Goal: Information Seeking & Learning: Learn about a topic

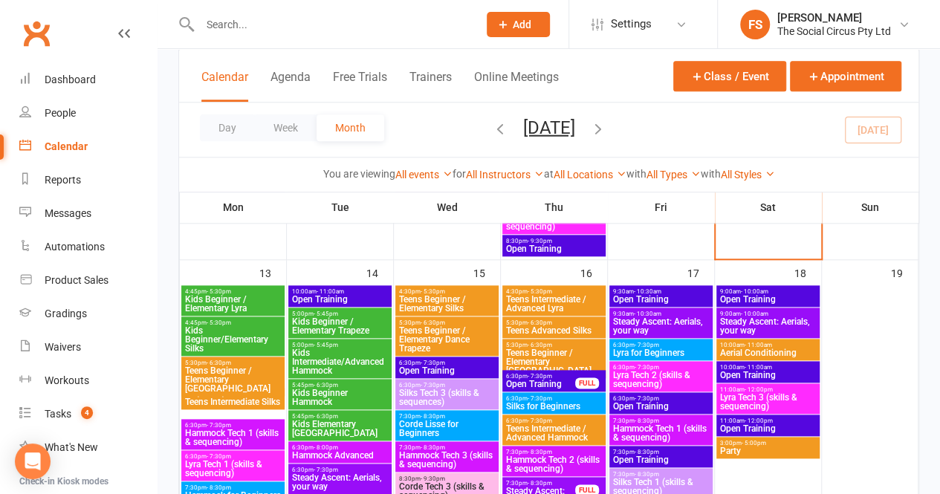
scroll to position [669, 0]
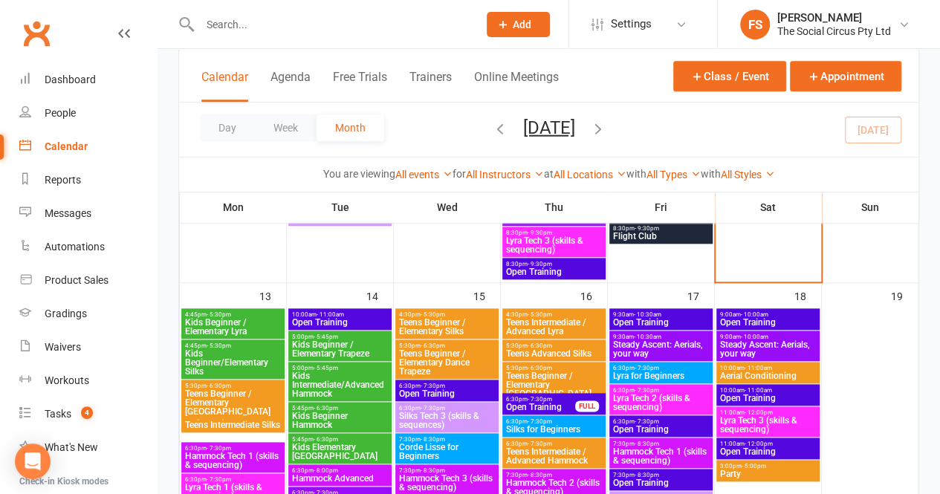
click at [665, 372] on span "Lyra for Beginners" at bounding box center [661, 376] width 97 height 9
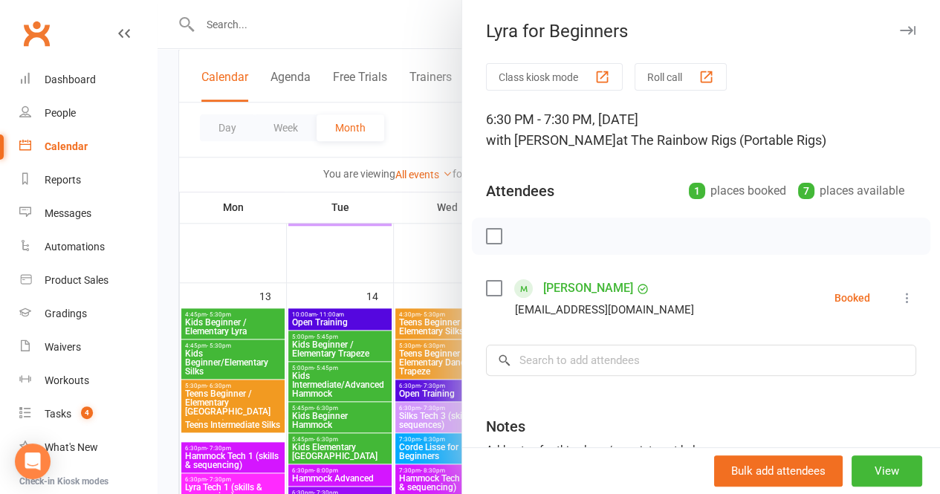
click at [900, 29] on icon "button" at bounding box center [908, 30] width 16 height 9
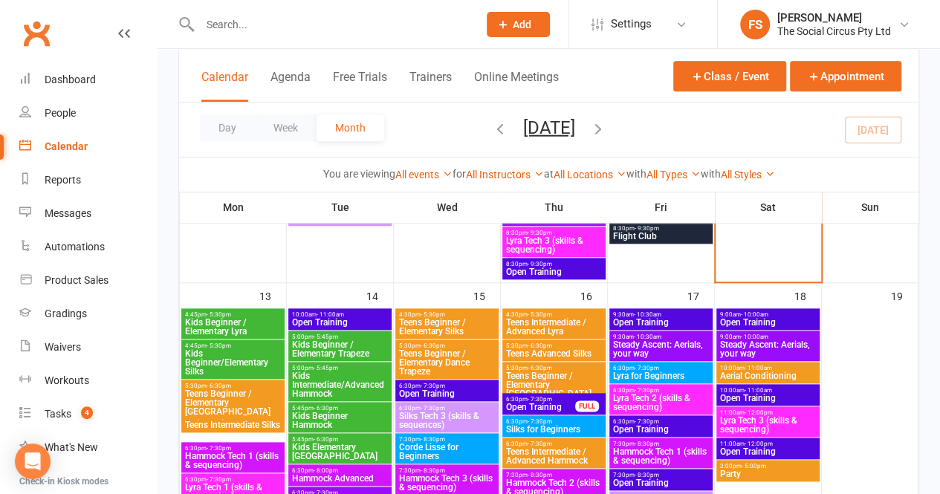
click at [675, 398] on span "Lyra Tech 2 (skills & sequencing)" at bounding box center [661, 403] width 97 height 18
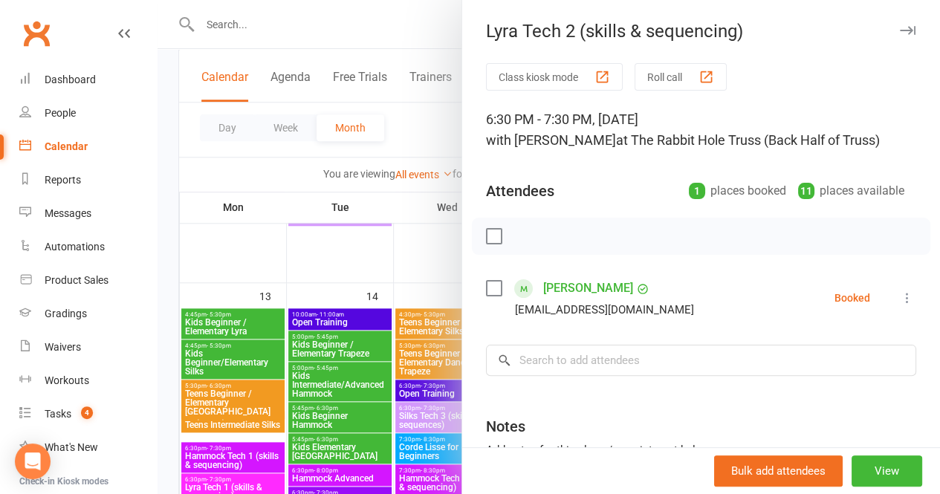
click at [900, 30] on icon "button" at bounding box center [908, 30] width 16 height 9
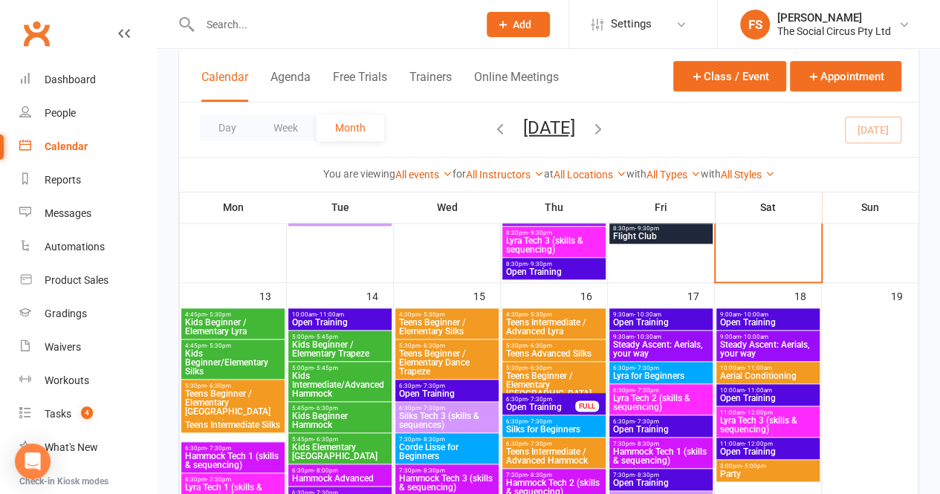
click at [666, 451] on span "Hammock Tech 1 (skills & sequencing)" at bounding box center [661, 457] width 97 height 18
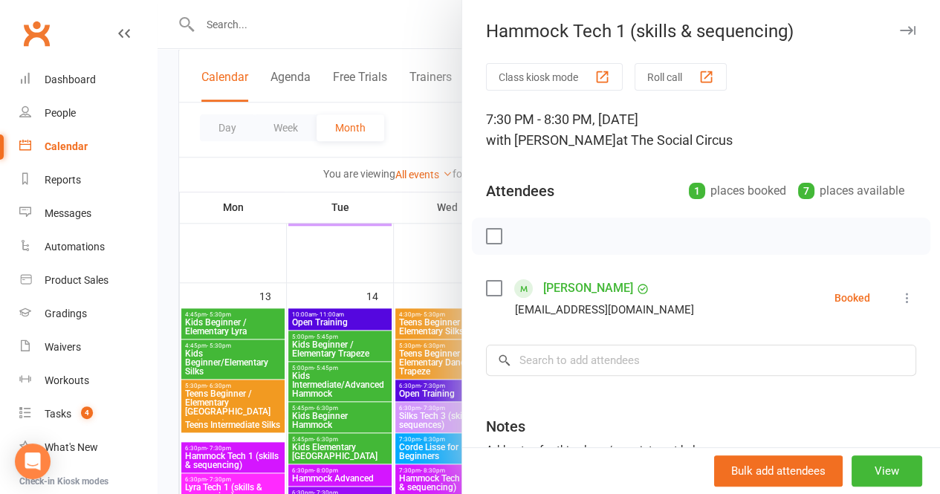
click at [900, 32] on icon "button" at bounding box center [908, 30] width 16 height 9
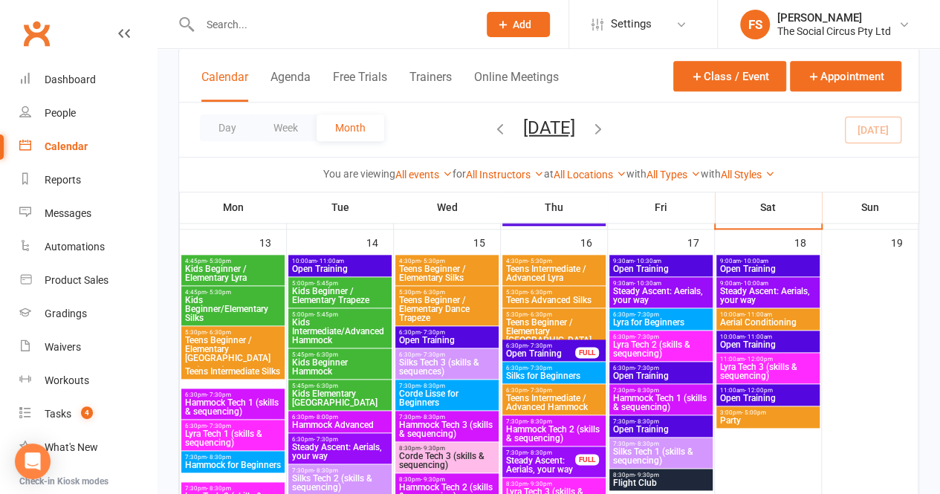
scroll to position [743, 0]
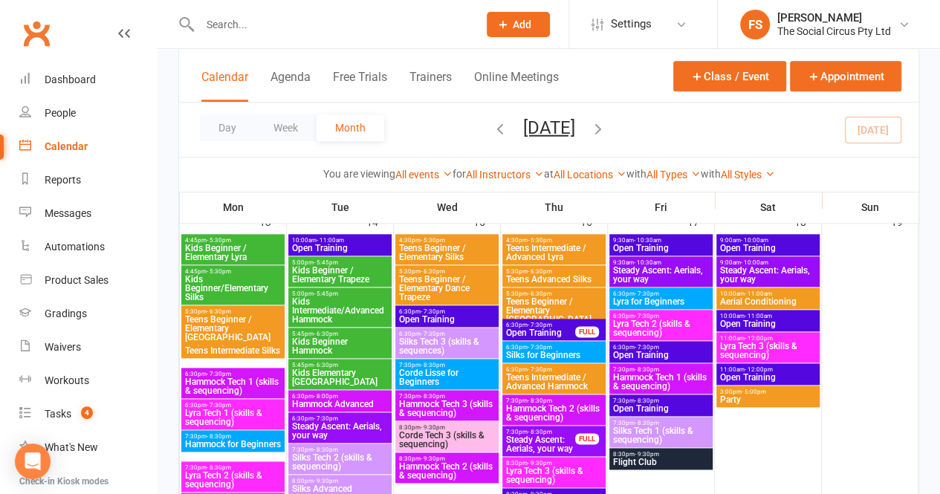
click at [671, 430] on span "Silks Tech 1 (skills & sequencing)" at bounding box center [661, 436] width 97 height 18
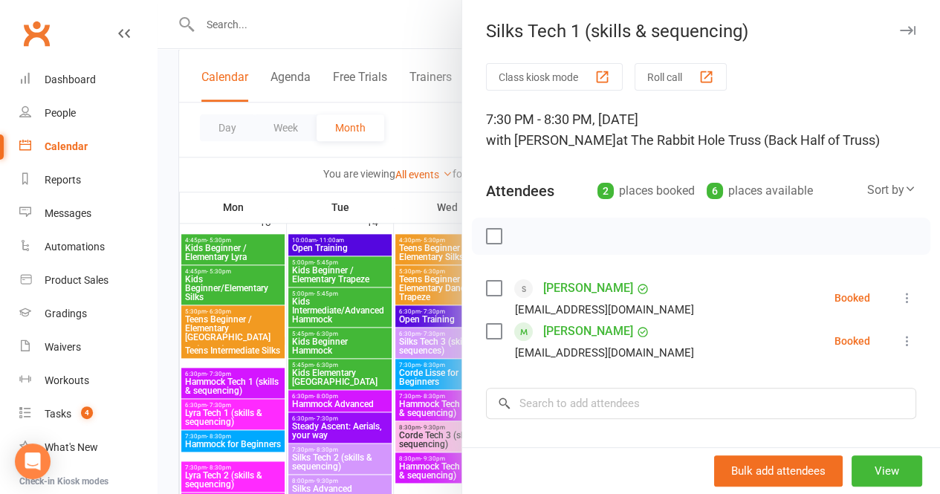
click at [900, 28] on icon "button" at bounding box center [908, 30] width 16 height 9
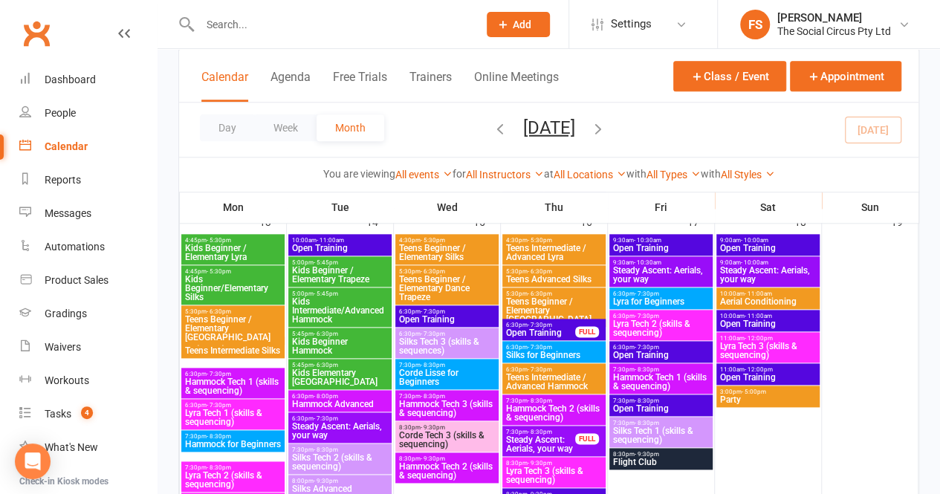
click at [657, 457] on span "- 9:30pm" at bounding box center [647, 454] width 25 height 7
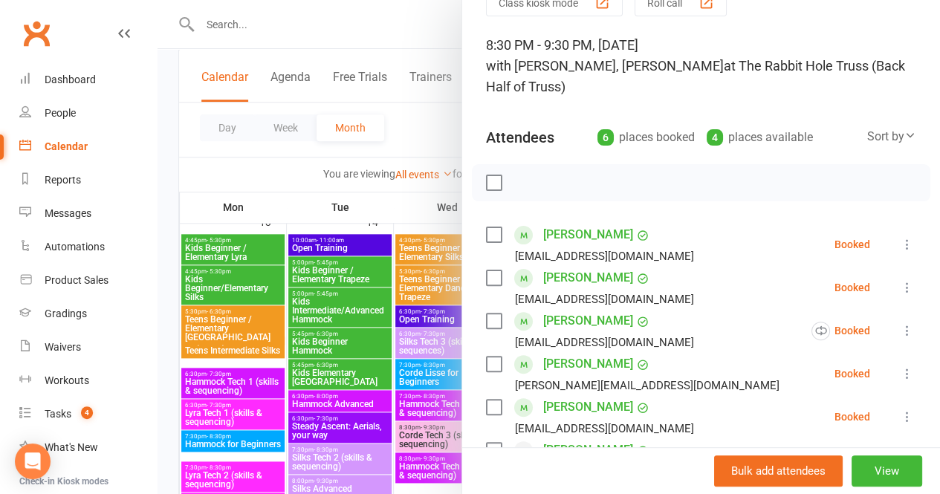
scroll to position [0, 0]
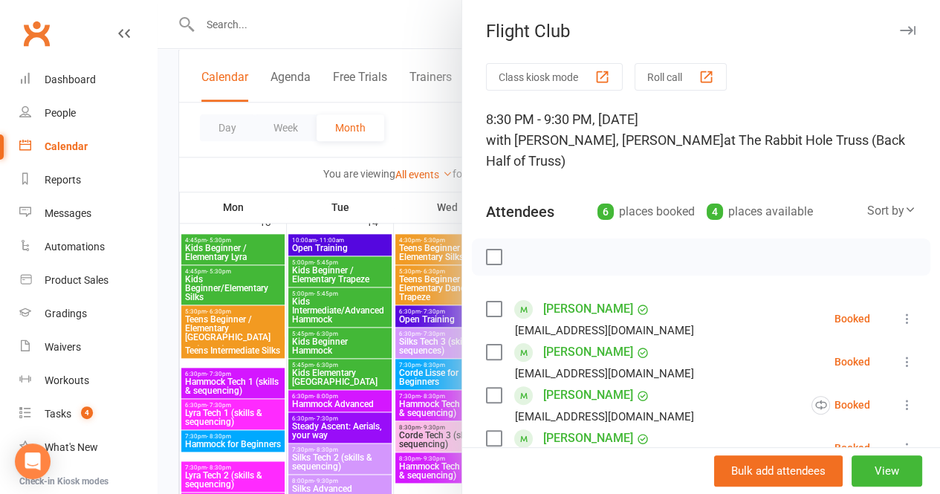
click at [900, 30] on icon "button" at bounding box center [908, 30] width 16 height 9
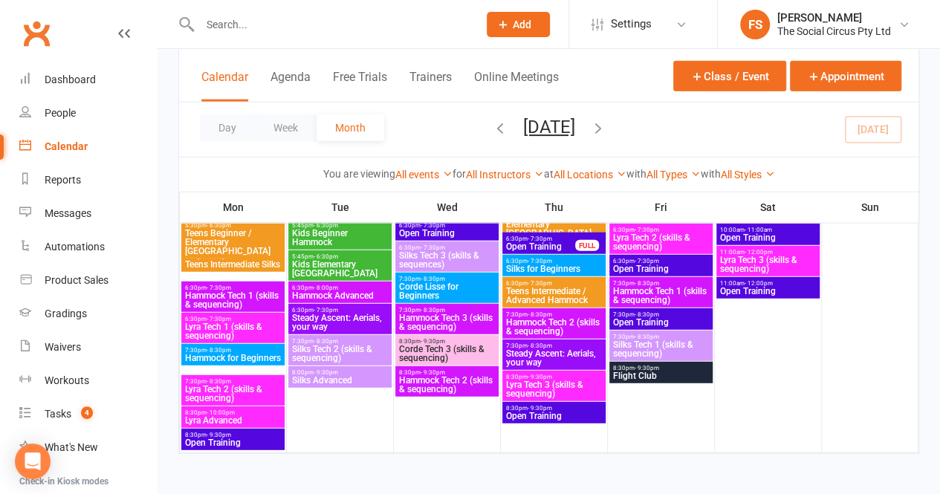
scroll to position [1673, 0]
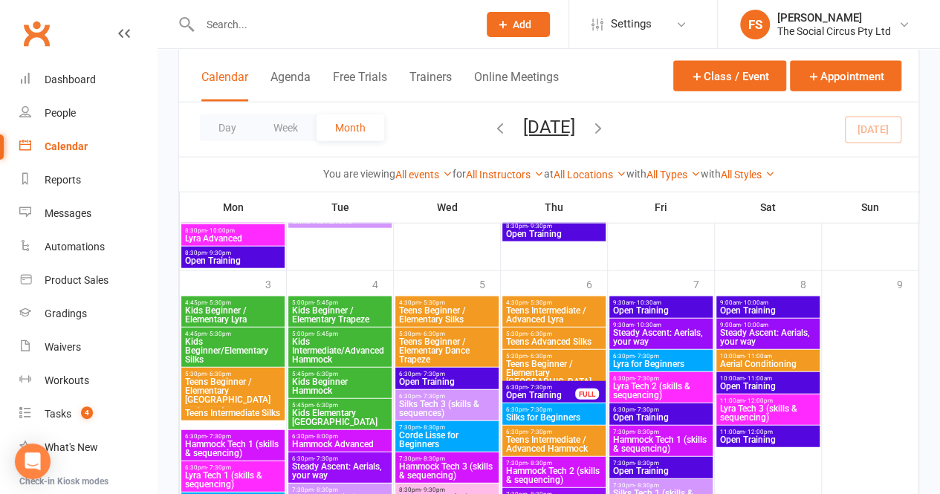
click at [607, 126] on icon "button" at bounding box center [598, 128] width 16 height 16
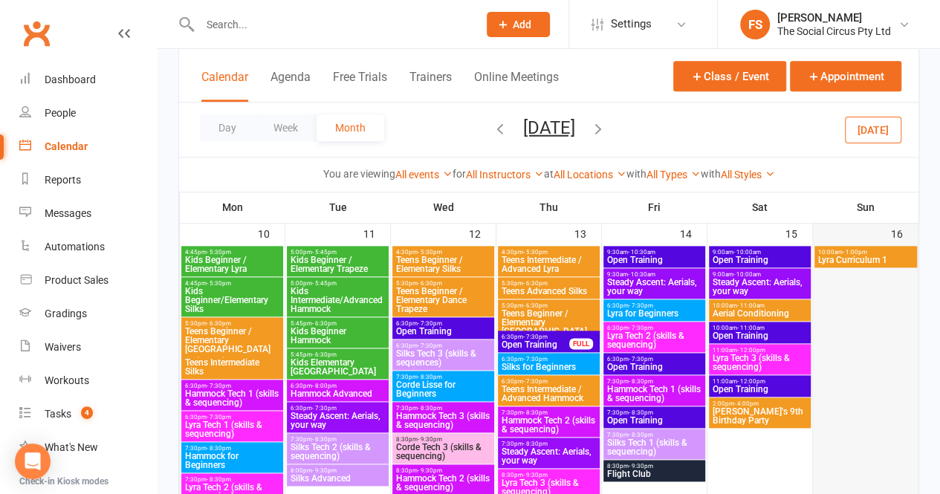
scroll to position [682, 0]
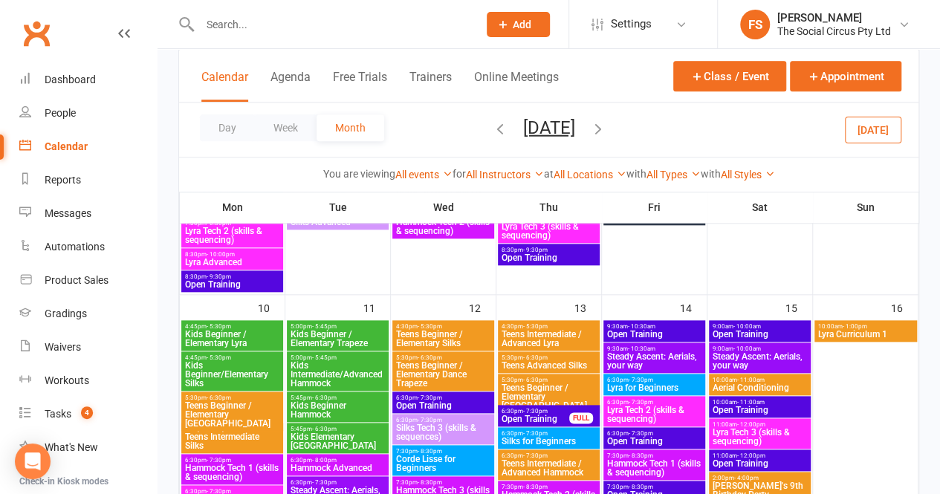
click at [492, 126] on icon "button" at bounding box center [500, 128] width 16 height 16
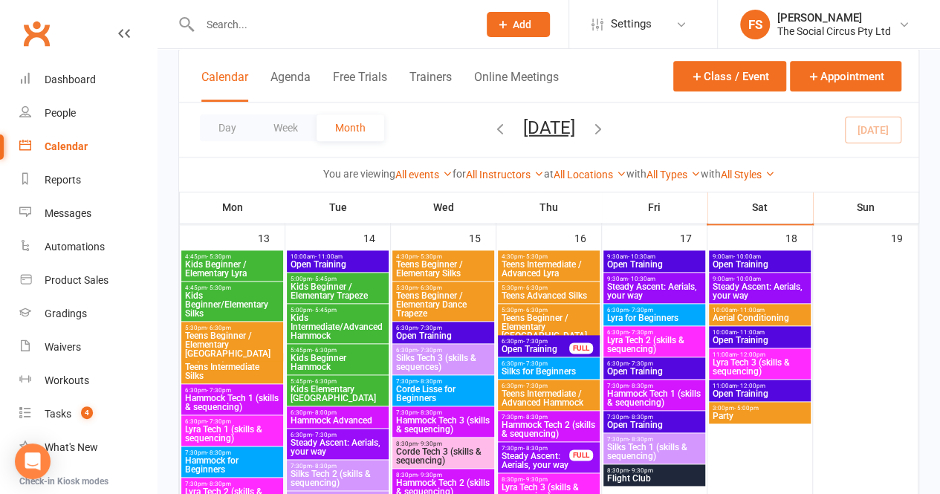
scroll to position [757, 0]
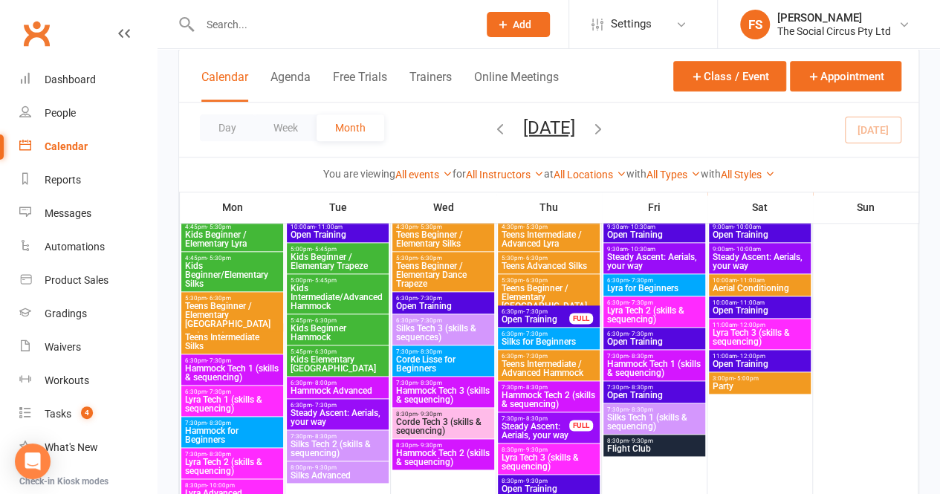
click at [536, 432] on span "Steady Ascent: Aerials, your way" at bounding box center [535, 431] width 69 height 18
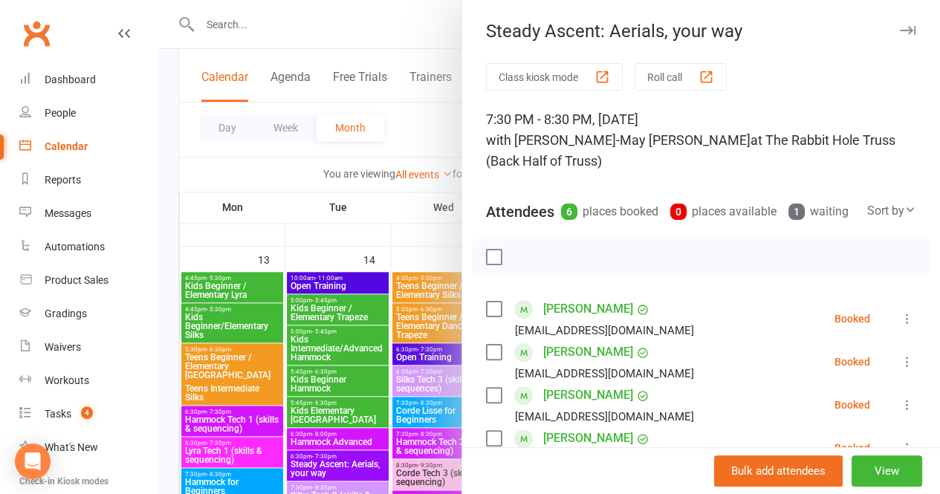
scroll to position [682, 0]
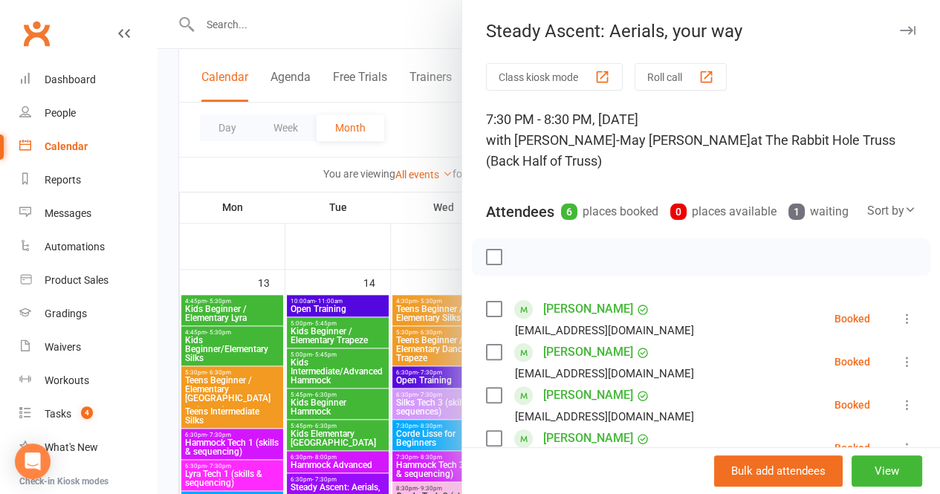
click at [900, 30] on icon "button" at bounding box center [908, 30] width 16 height 9
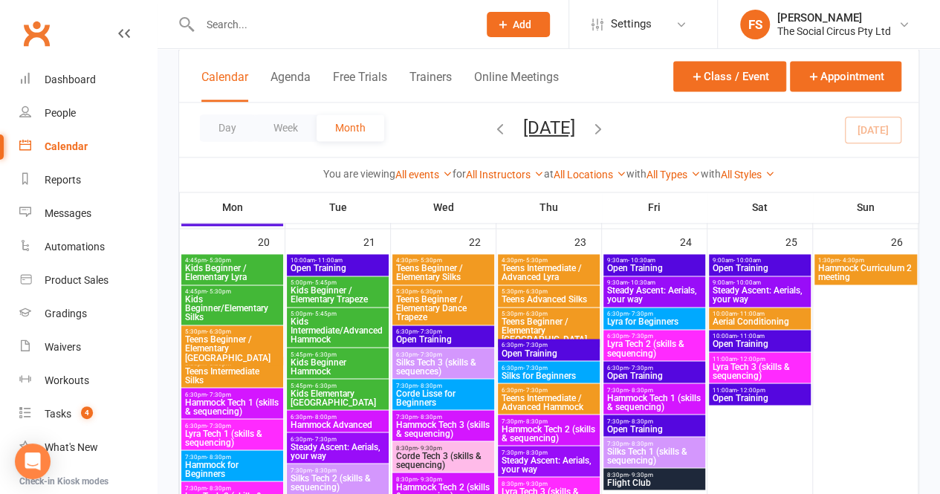
scroll to position [1128, 0]
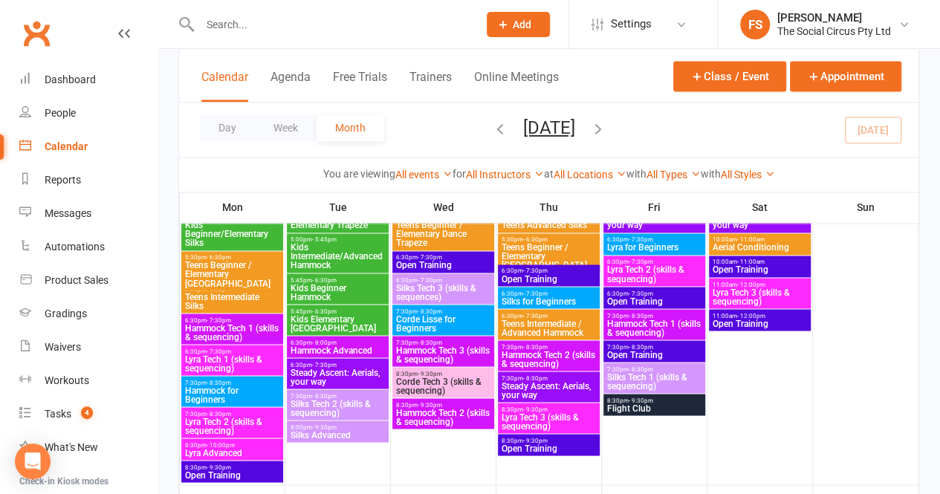
click at [557, 384] on span "Steady Ascent: Aerials, your way" at bounding box center [549, 390] width 96 height 18
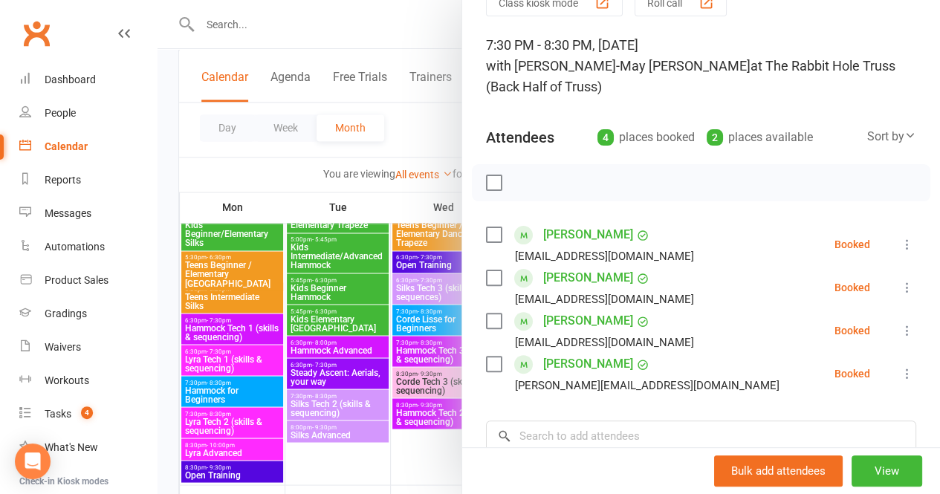
scroll to position [0, 0]
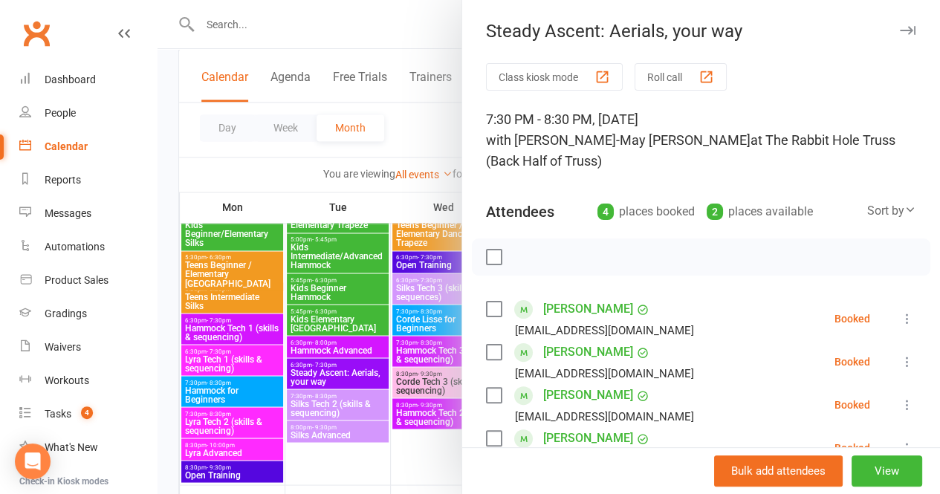
click at [899, 25] on button "button" at bounding box center [908, 31] width 18 height 18
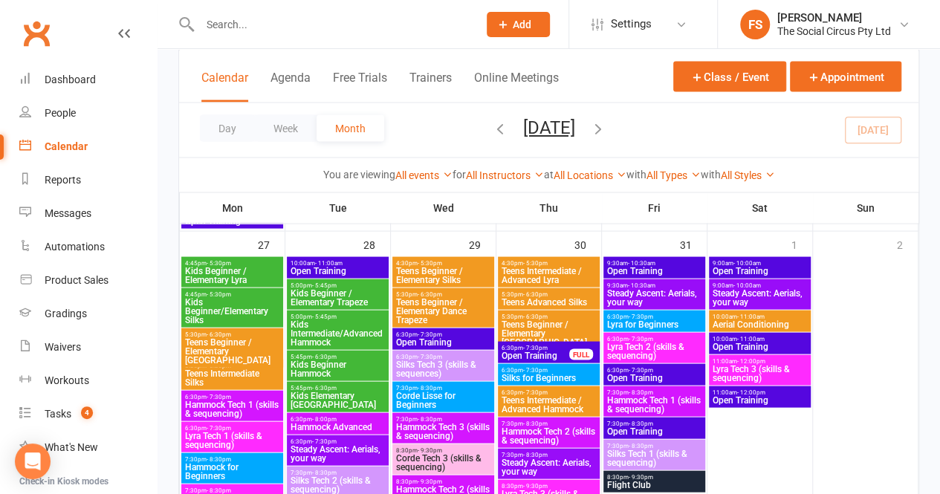
scroll to position [1426, 0]
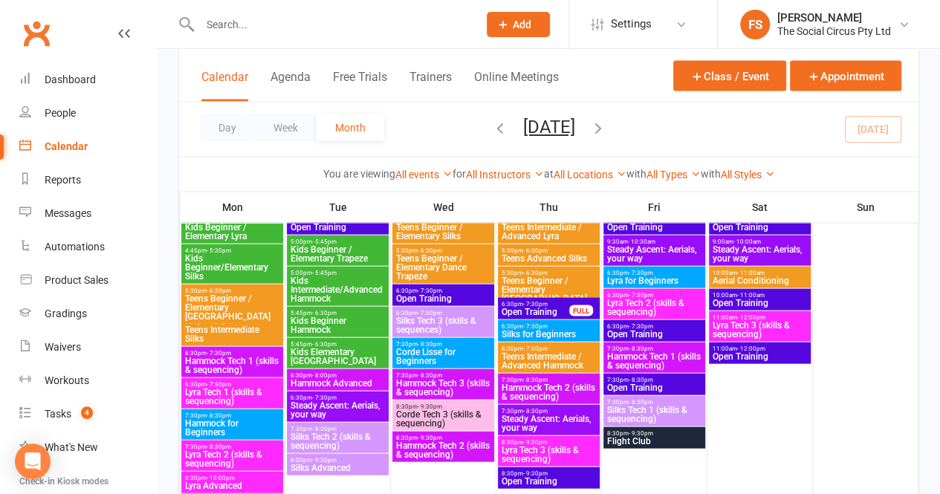
click at [540, 420] on span "Steady Ascent: Aerials, your way" at bounding box center [549, 424] width 96 height 18
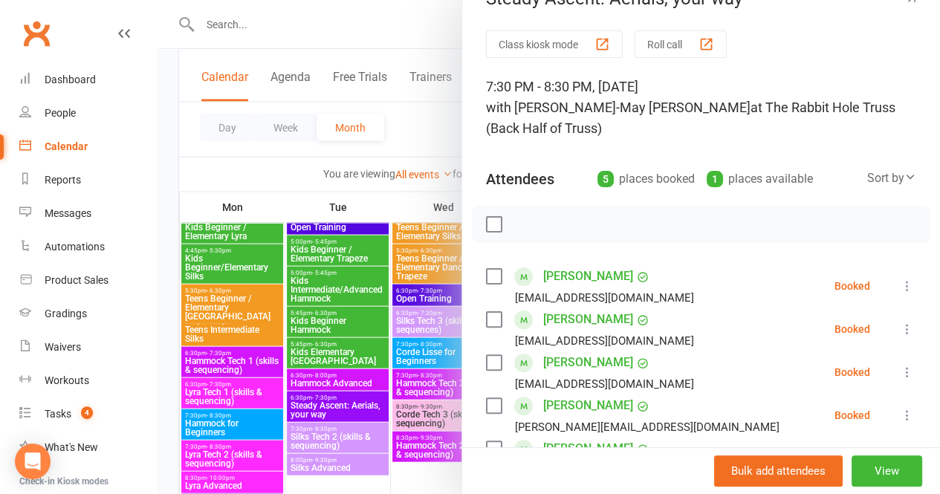
scroll to position [0, 0]
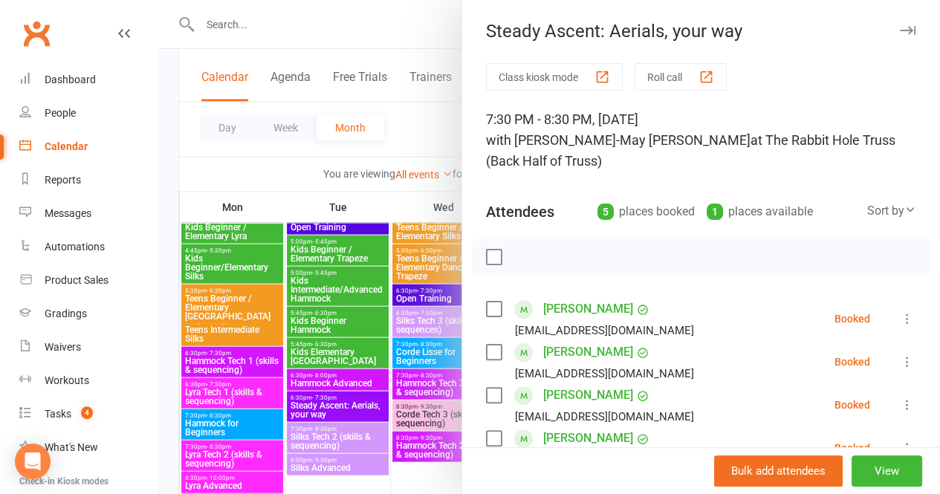
click at [900, 32] on icon "button" at bounding box center [908, 30] width 16 height 9
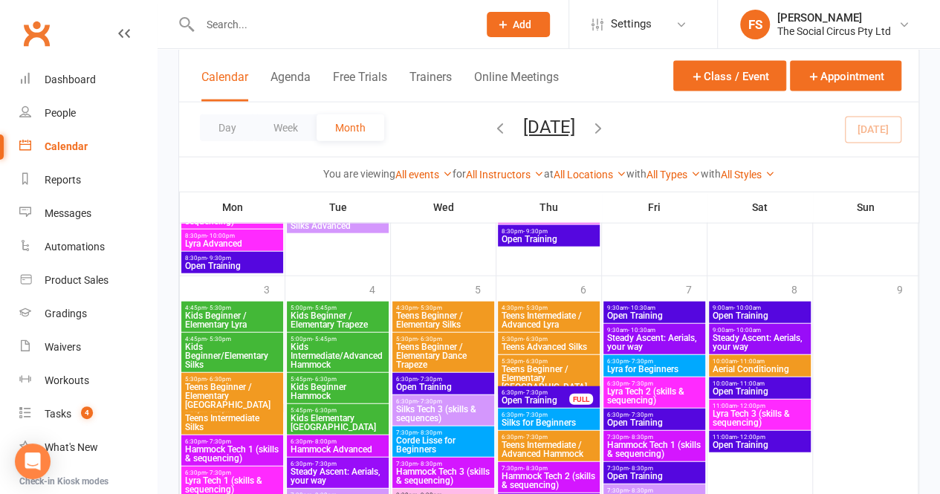
scroll to position [1723, 0]
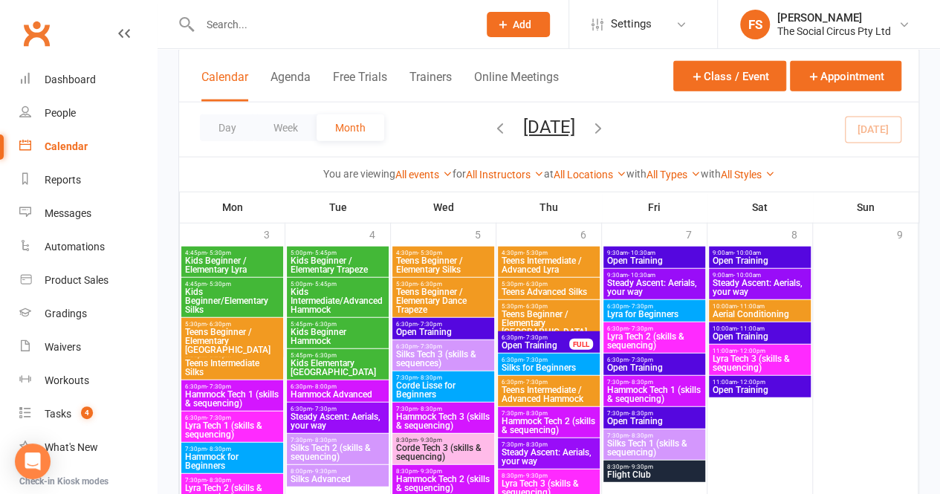
click at [556, 453] on span "Steady Ascent: Aerials, your way" at bounding box center [549, 457] width 96 height 18
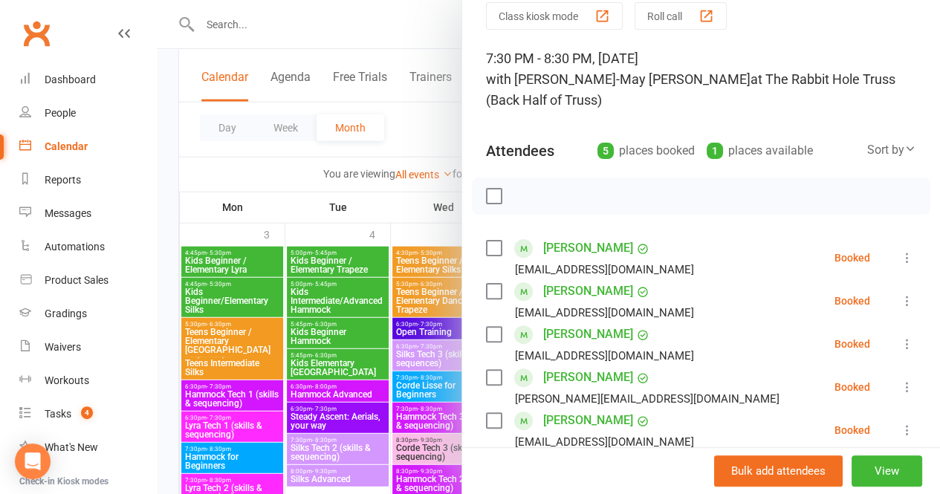
scroll to position [0, 0]
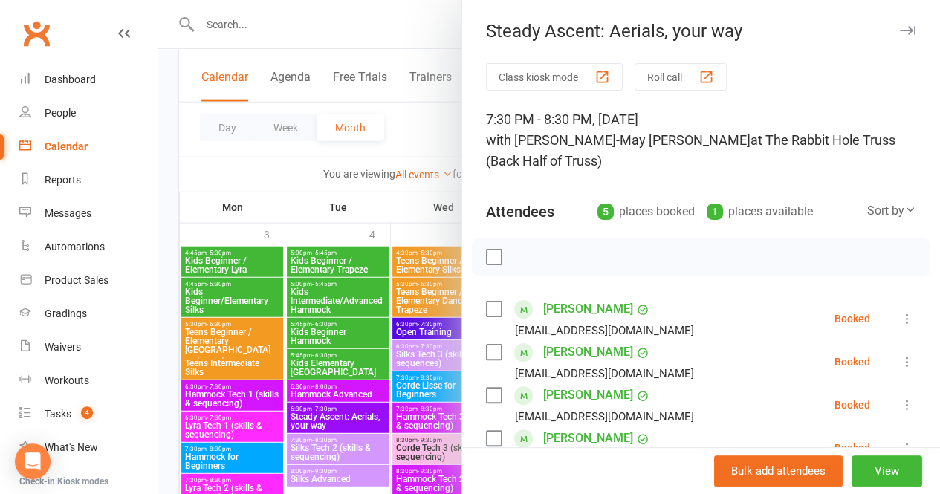
drag, startPoint x: 889, startPoint y: 32, endPoint x: 881, endPoint y: 39, distance: 11.1
click at [900, 32] on icon "button" at bounding box center [908, 30] width 16 height 9
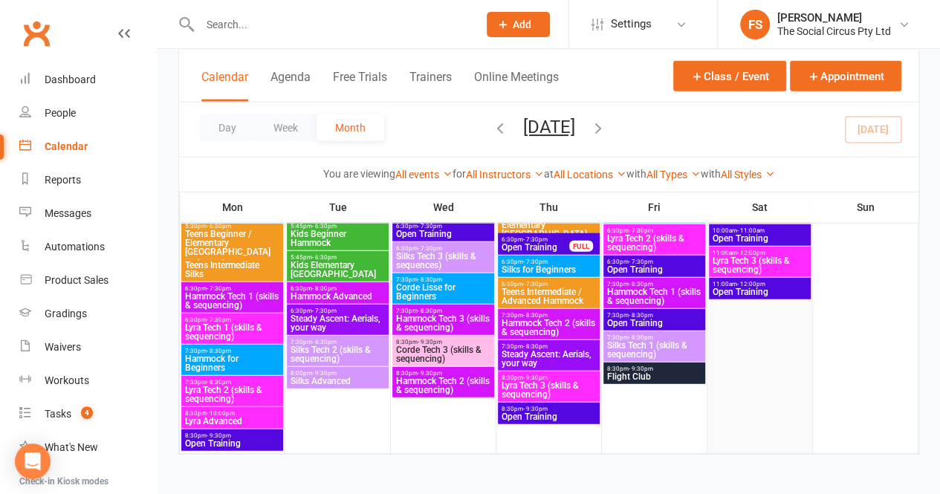
scroll to position [1822, 0]
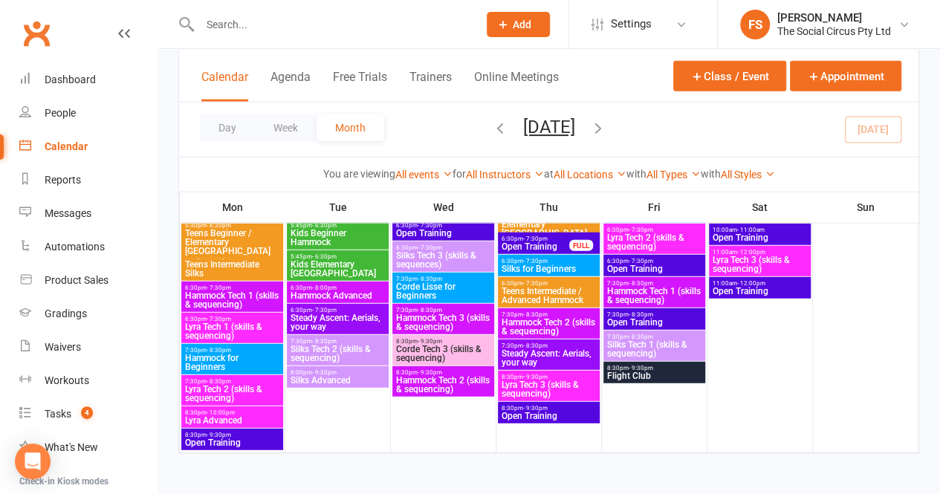
click at [550, 351] on span "Steady Ascent: Aerials, your way" at bounding box center [549, 358] width 96 height 18
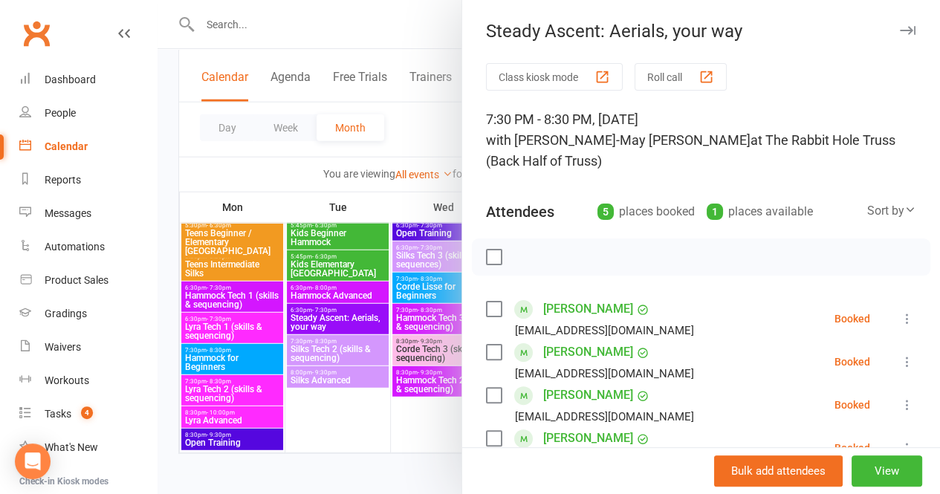
click at [899, 35] on button "button" at bounding box center [908, 31] width 18 height 18
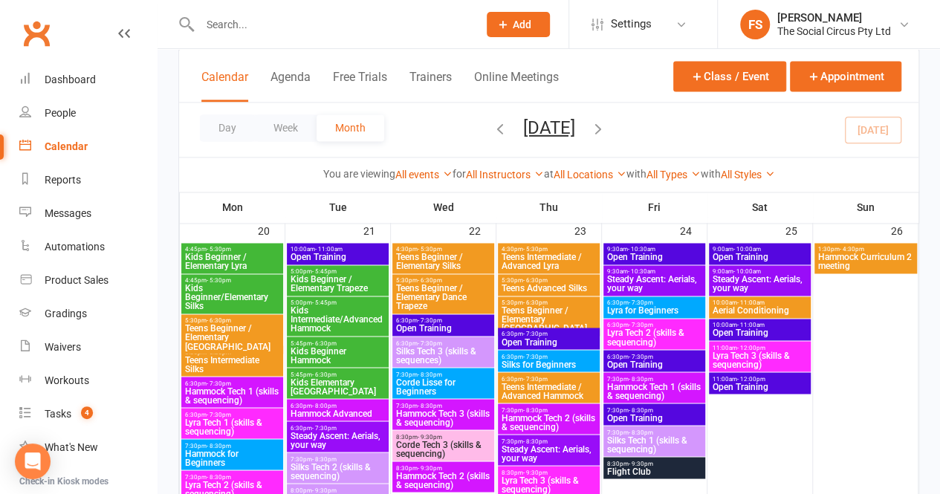
scroll to position [1004, 0]
